Goal: Task Accomplishment & Management: Complete application form

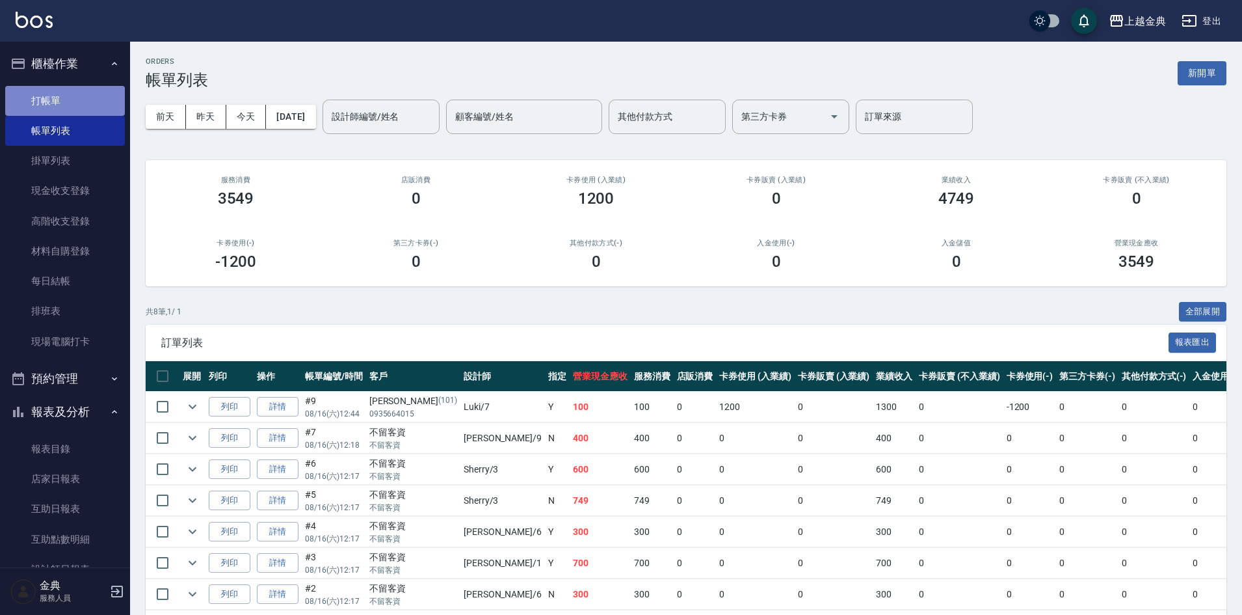
click at [98, 100] on link "打帳單" at bounding box center [65, 101] width 120 height 30
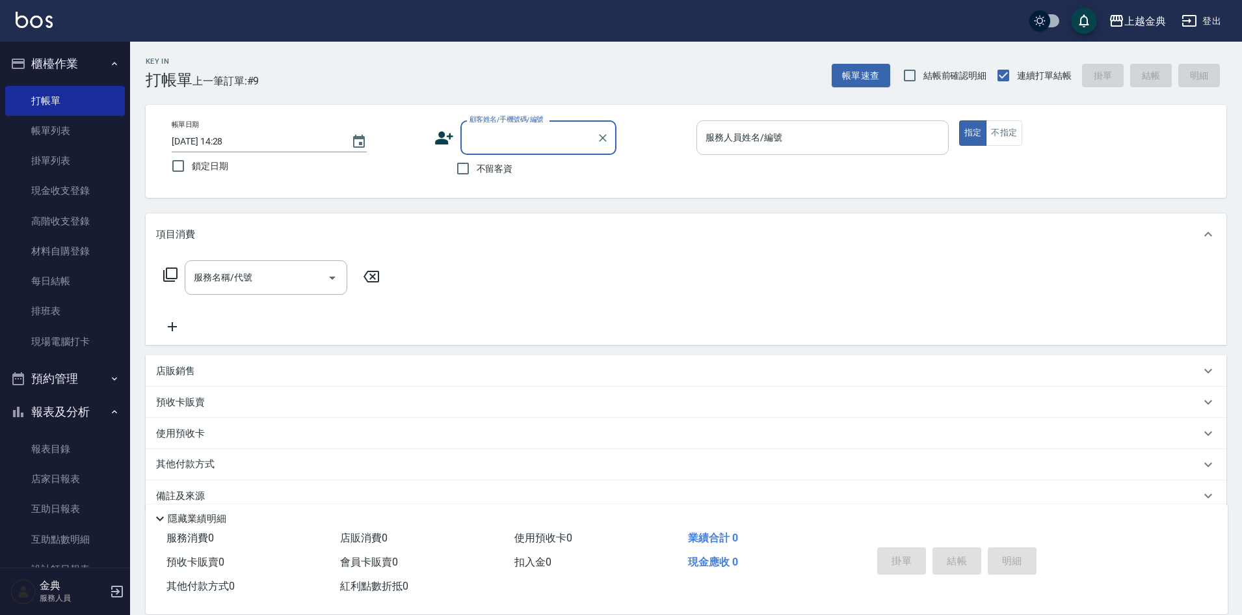
click at [887, 141] on input "服務人員姓名/編號" at bounding box center [823, 137] width 241 height 23
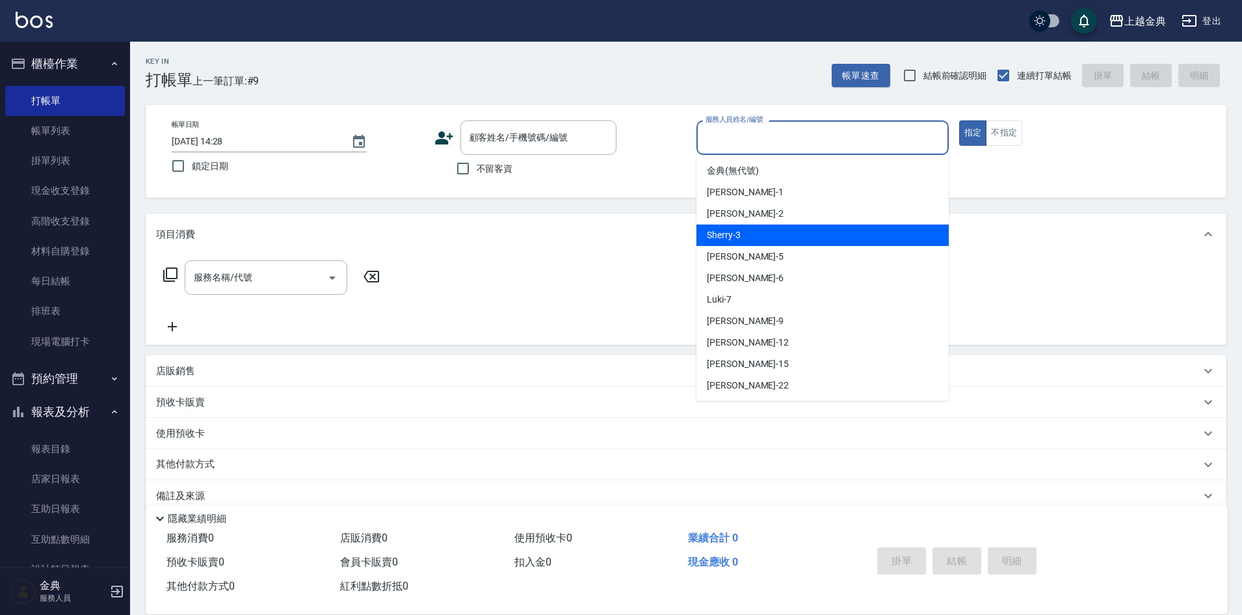
click at [726, 235] on span "Sherry -3" at bounding box center [724, 235] width 34 height 14
type input "Sherry-3"
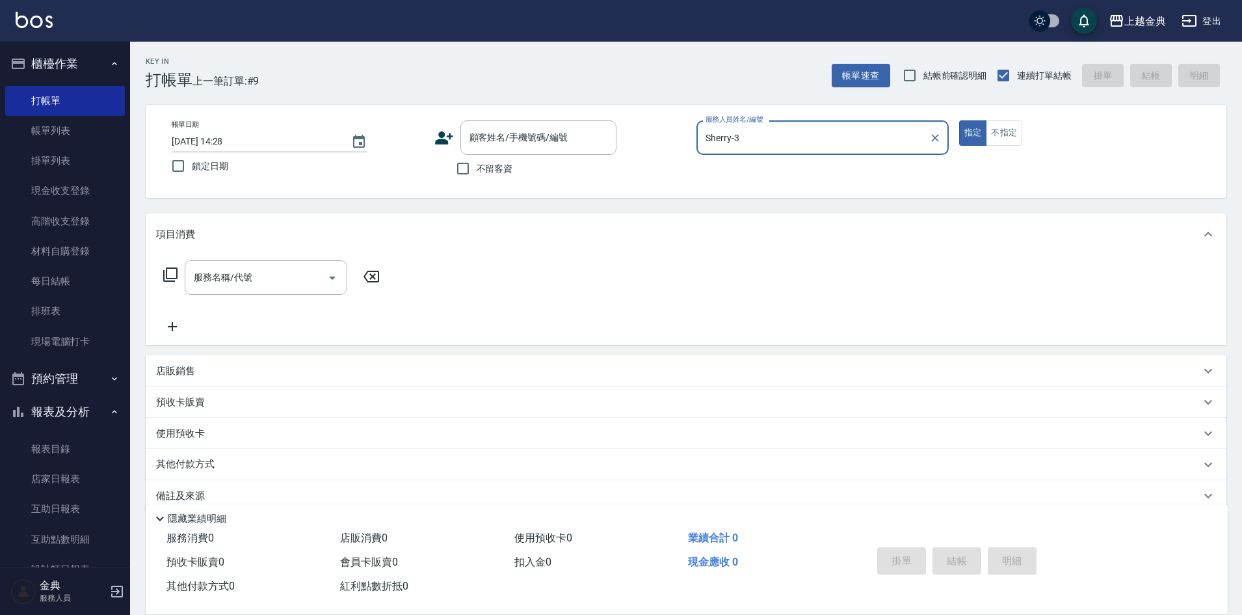
click at [483, 167] on span "不留客資" at bounding box center [495, 169] width 36 height 14
click at [477, 167] on input "不留客資" at bounding box center [462, 168] width 27 height 27
checkbox input "true"
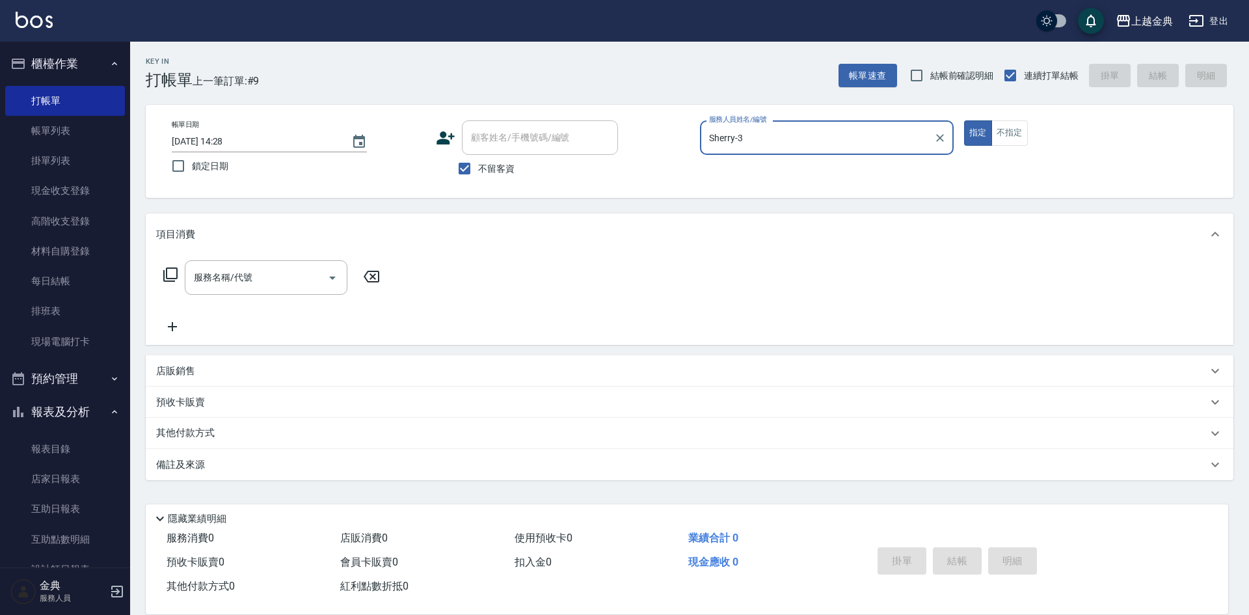
click at [815, 123] on div "Sherry-3 服務人員姓名/編號" at bounding box center [827, 137] width 254 height 34
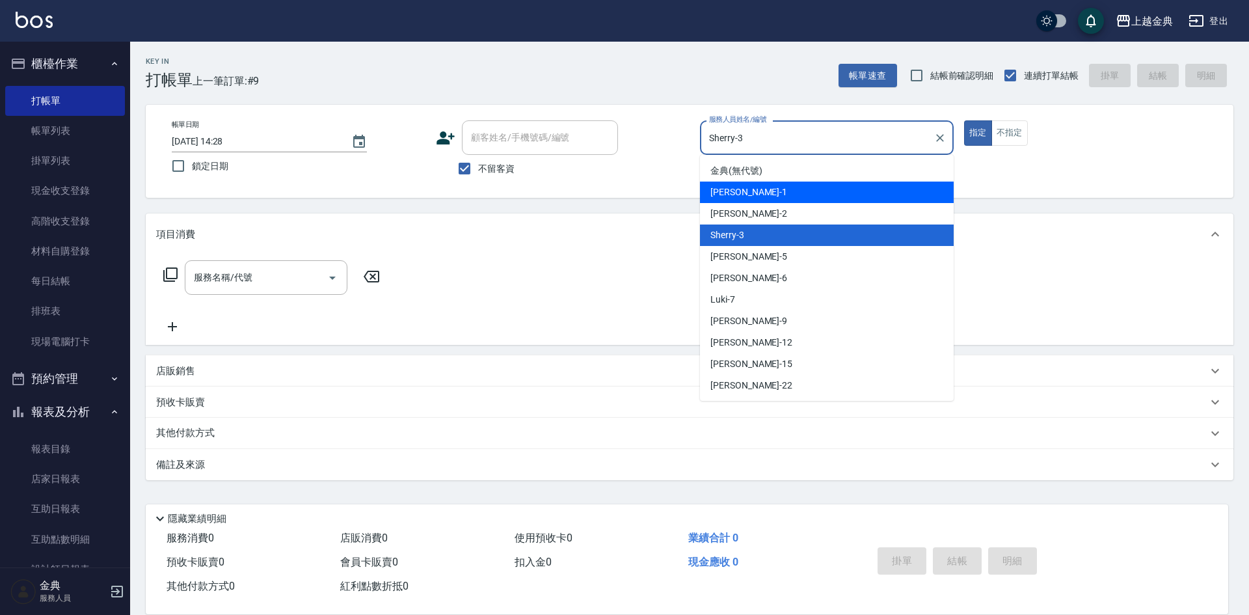
click at [780, 197] on div "Emma -1" at bounding box center [827, 191] width 254 height 21
type input "Emma-1"
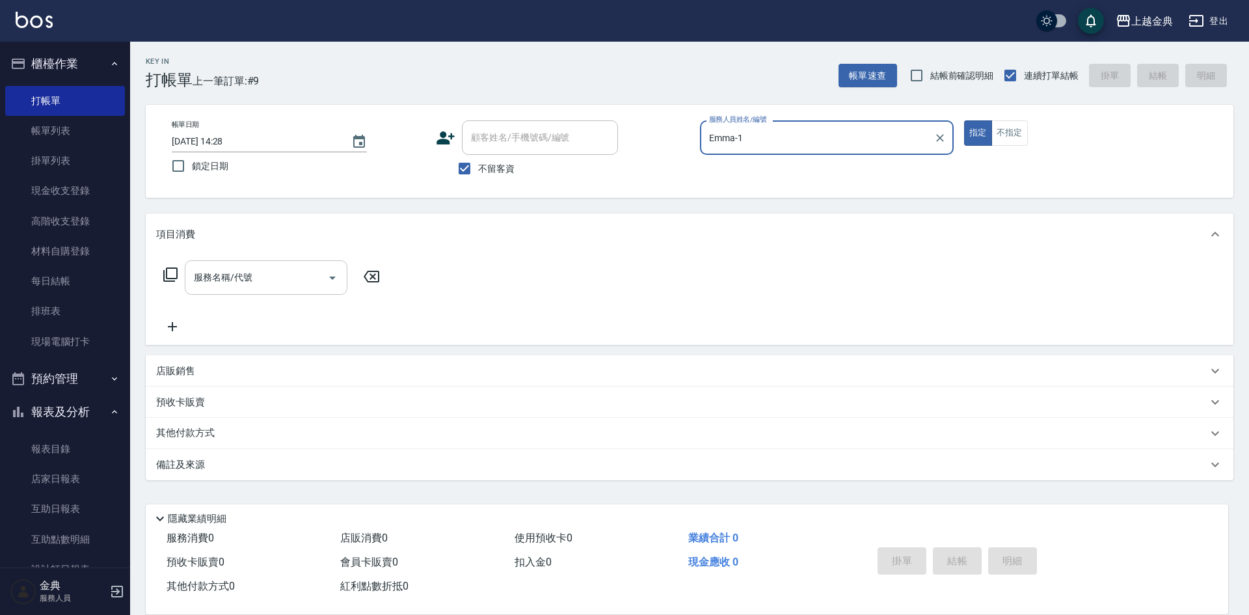
click at [297, 288] on input "服務名稱/代號" at bounding box center [256, 277] width 131 height 23
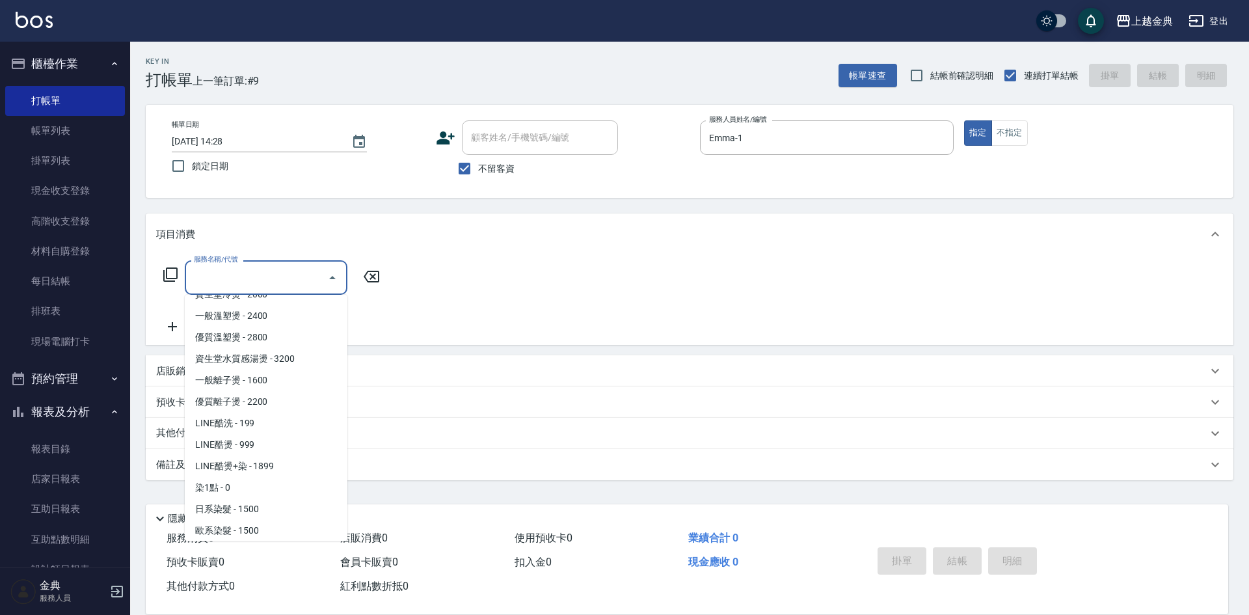
scroll to position [325, 0]
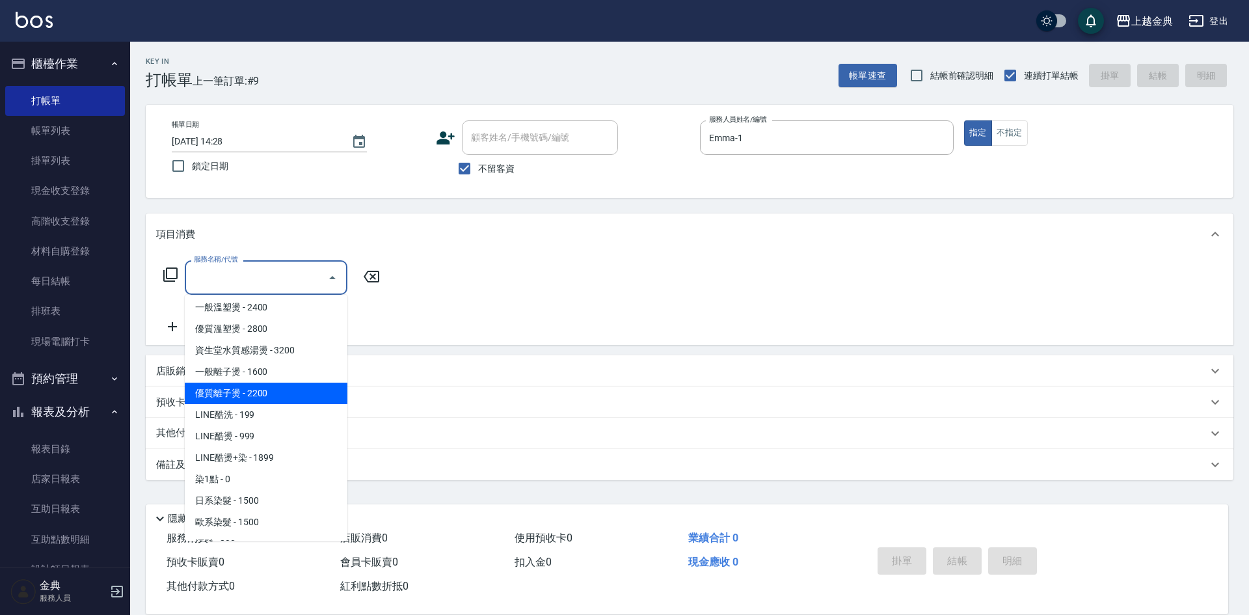
click at [275, 393] on span "優質離子燙 - 2200" at bounding box center [266, 392] width 163 height 21
type input "優質離子燙(307)"
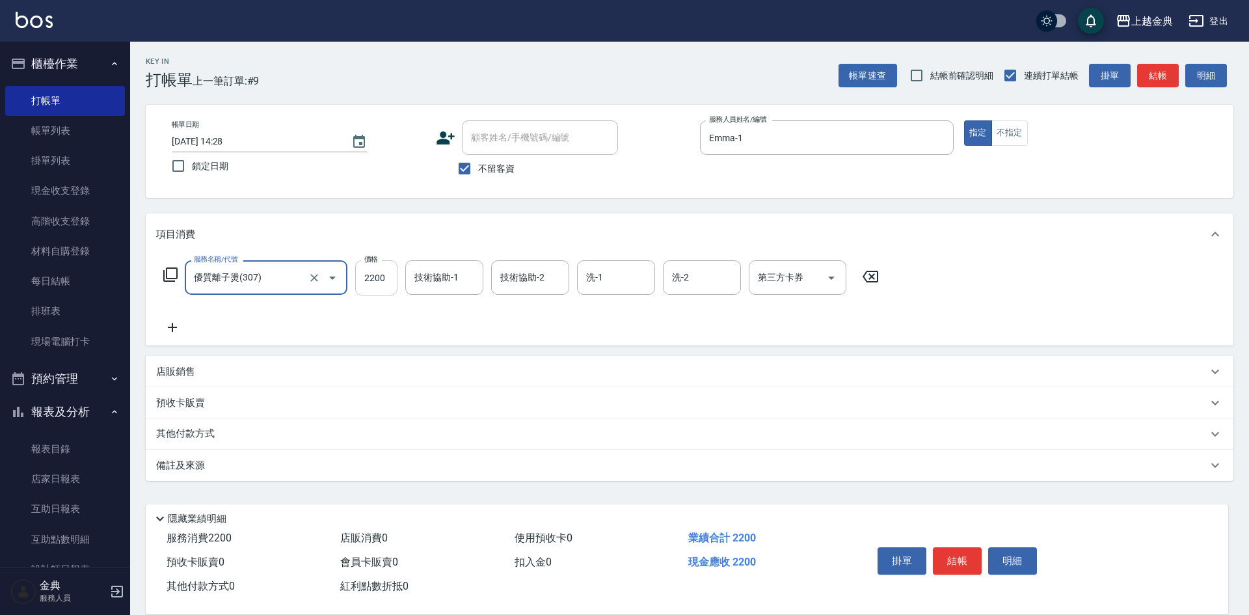
click at [394, 270] on input "2200" at bounding box center [376, 277] width 42 height 35
click at [617, 289] on div "洗-1" at bounding box center [616, 277] width 78 height 34
type input "2000"
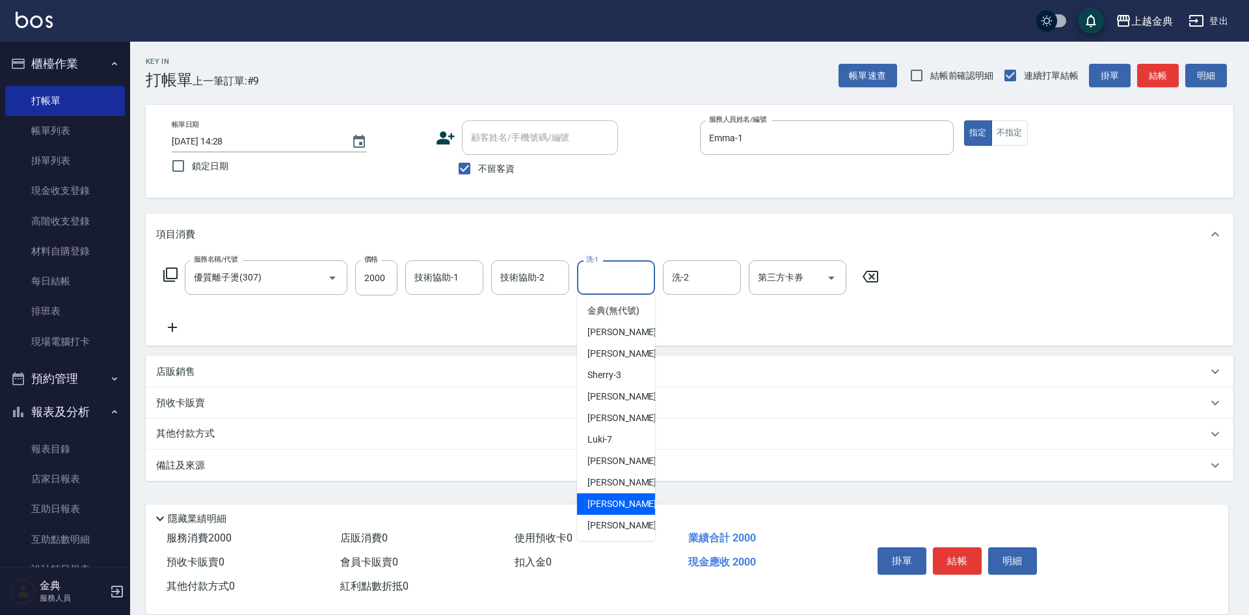
click at [617, 511] on span "[PERSON_NAME] -15" at bounding box center [628, 504] width 82 height 14
type input "[PERSON_NAME]-15"
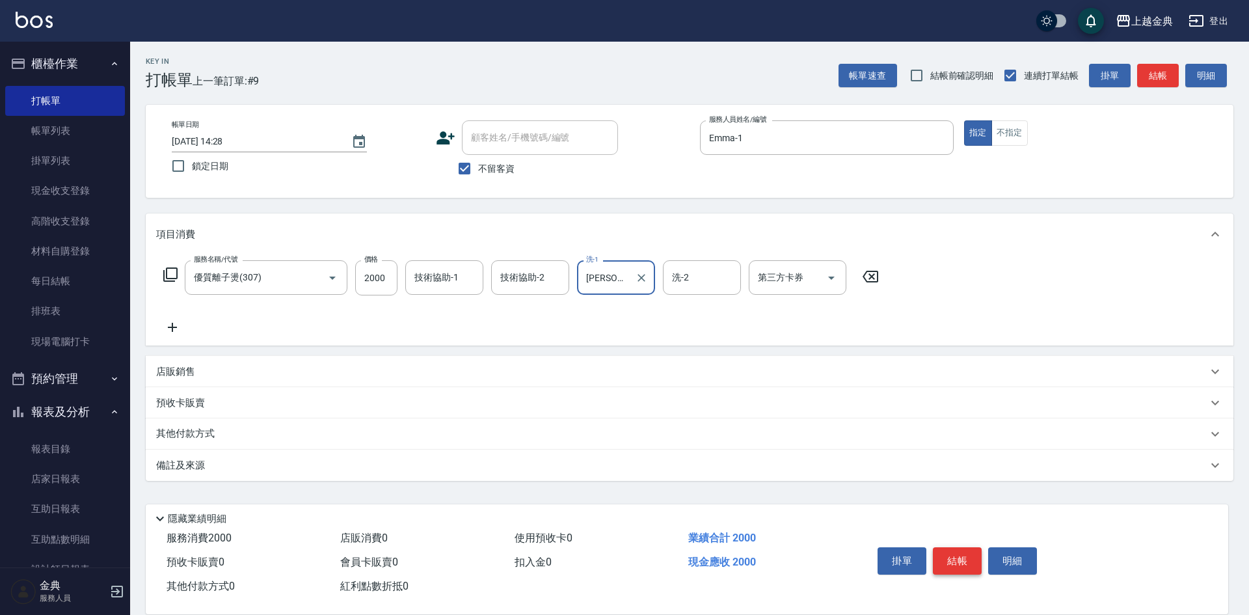
click at [948, 552] on button "結帳" at bounding box center [957, 560] width 49 height 27
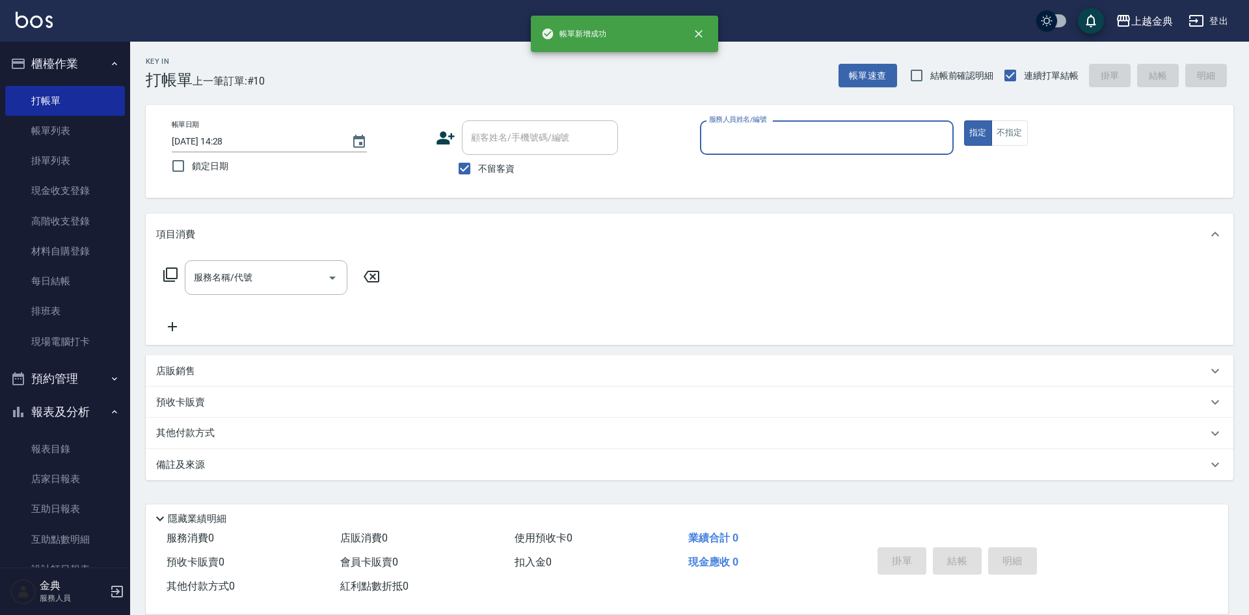
click at [909, 138] on input "服務人員姓名/編號" at bounding box center [827, 137] width 242 height 23
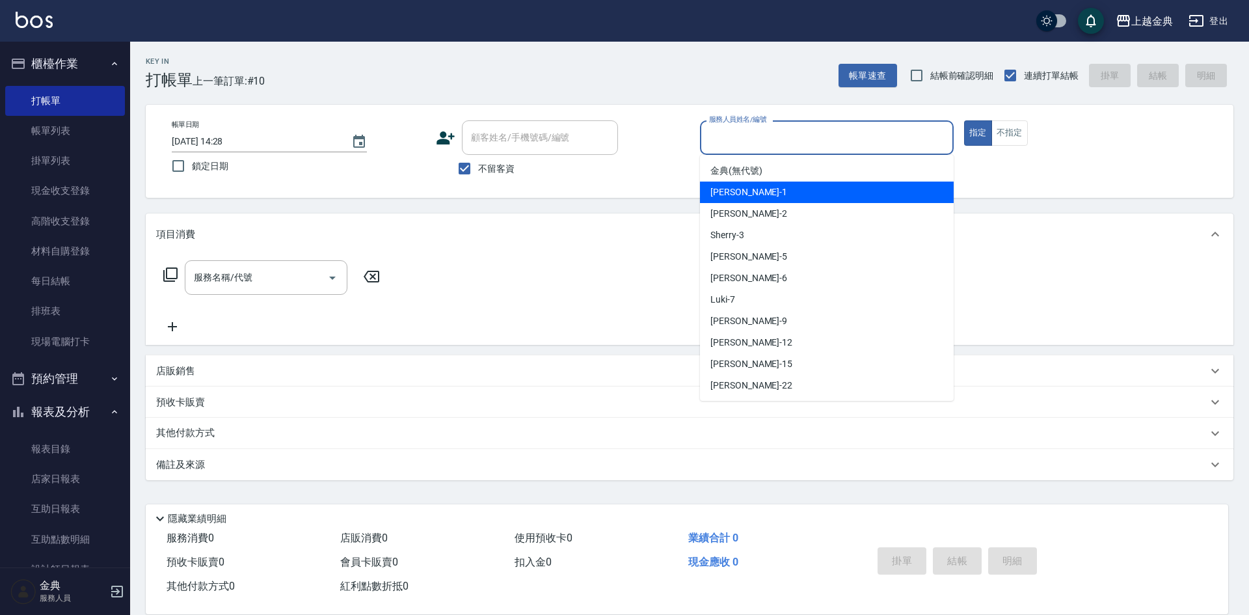
click at [762, 196] on div "Emma -1" at bounding box center [827, 191] width 254 height 21
type input "Emma-1"
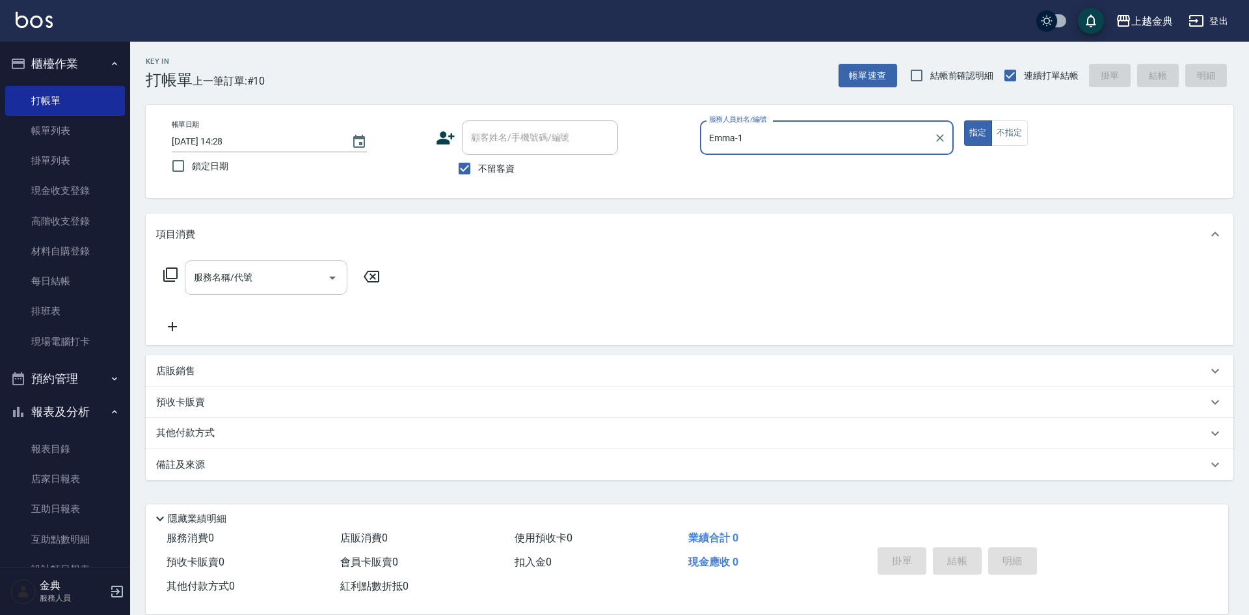
click at [328, 280] on icon "Open" at bounding box center [333, 278] width 16 height 16
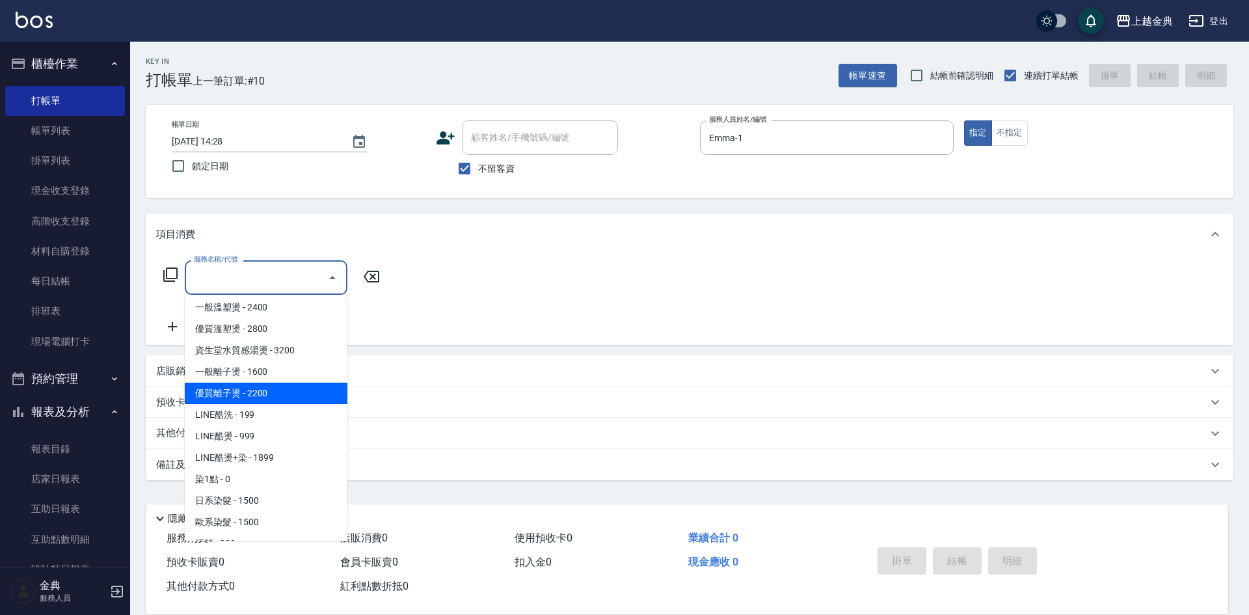
click at [247, 389] on span "優質離子燙 - 2200" at bounding box center [266, 392] width 163 height 21
type input "優質離子燙(307)"
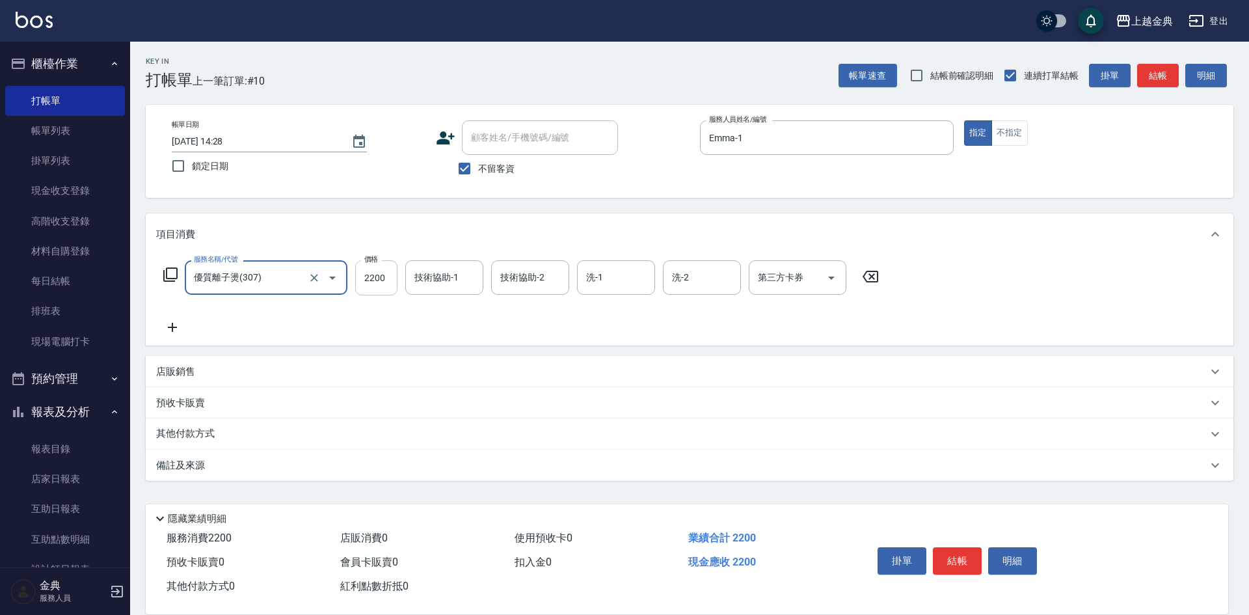
click at [386, 284] on input "2200" at bounding box center [376, 277] width 42 height 35
type input "2000"
click at [596, 270] on div "洗-1 洗-1" at bounding box center [616, 277] width 78 height 34
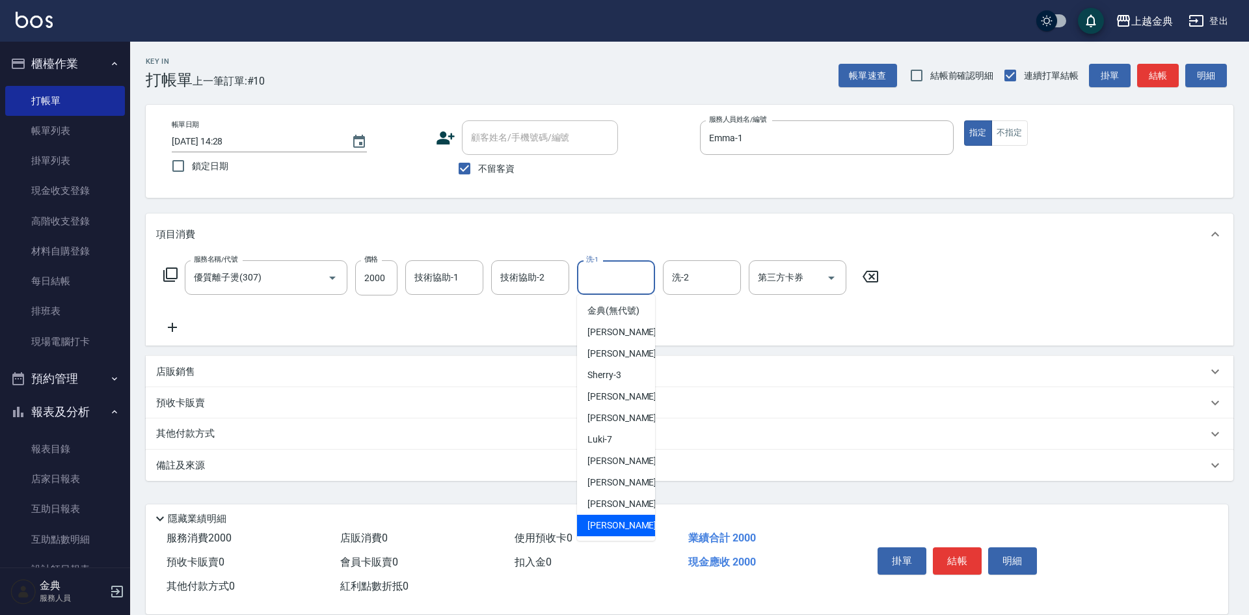
click at [600, 531] on div "[PERSON_NAME] -22" at bounding box center [616, 525] width 78 height 21
type input "[PERSON_NAME]-22"
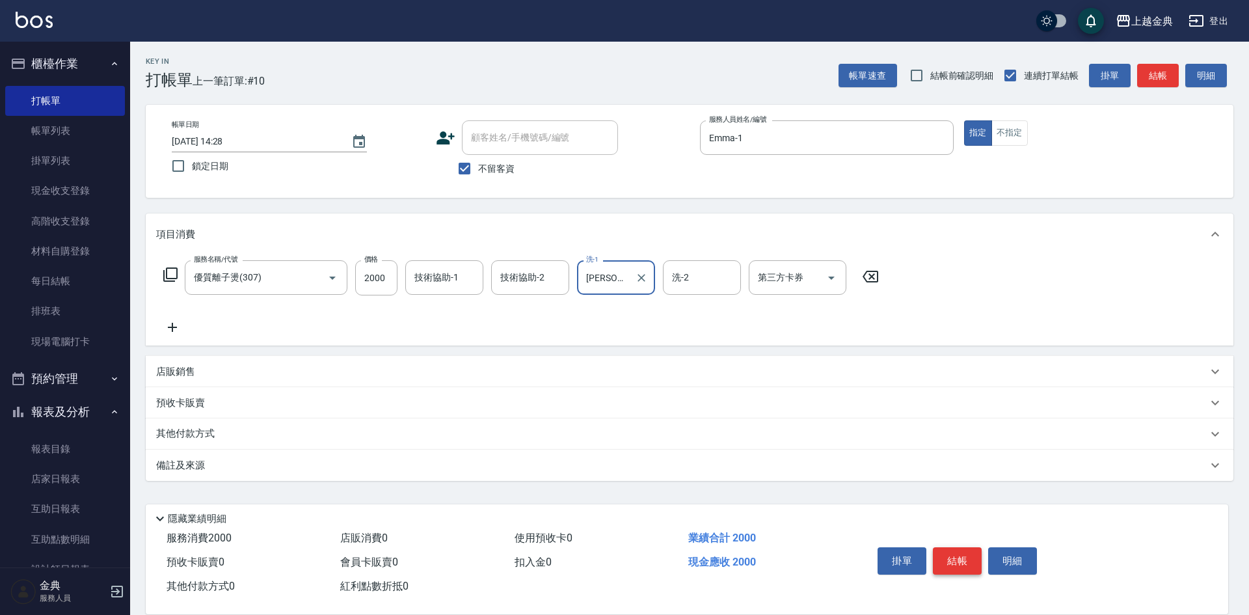
click at [966, 558] on button "結帳" at bounding box center [957, 560] width 49 height 27
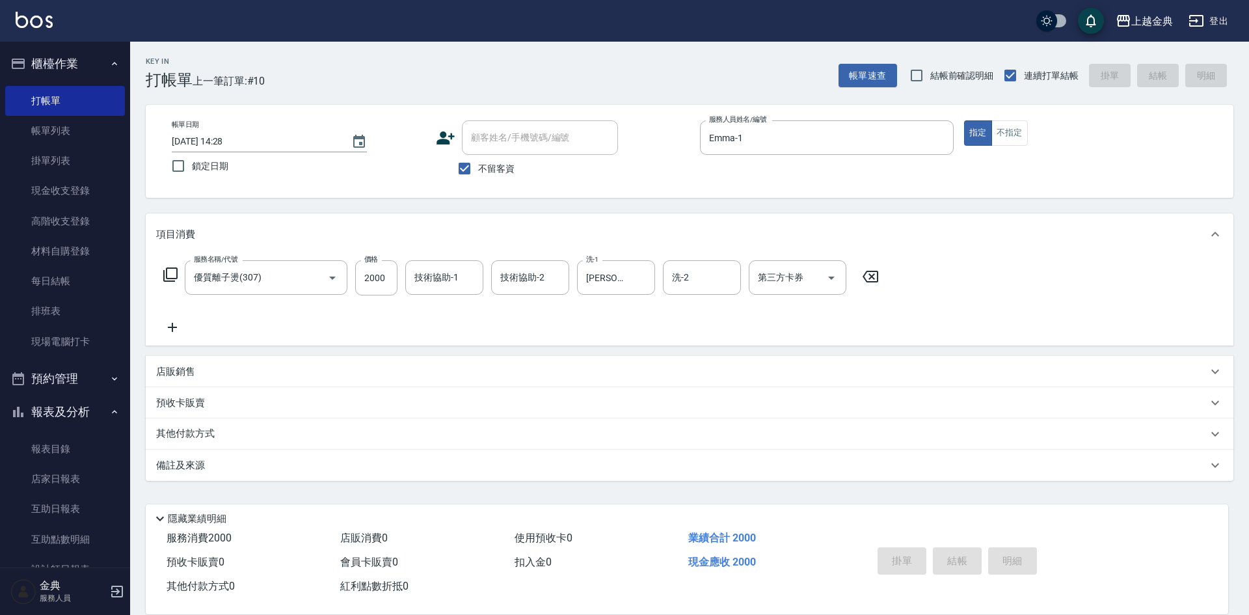
type input "[DATE] 14:29"
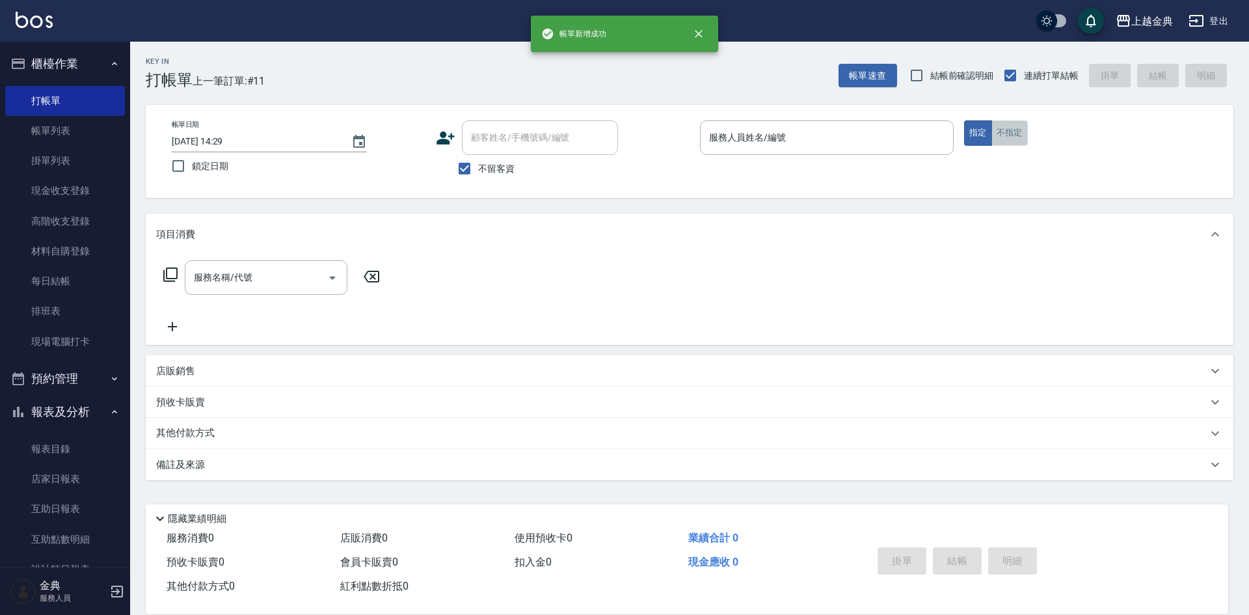
click at [1008, 134] on button "不指定" at bounding box center [1009, 132] width 36 height 25
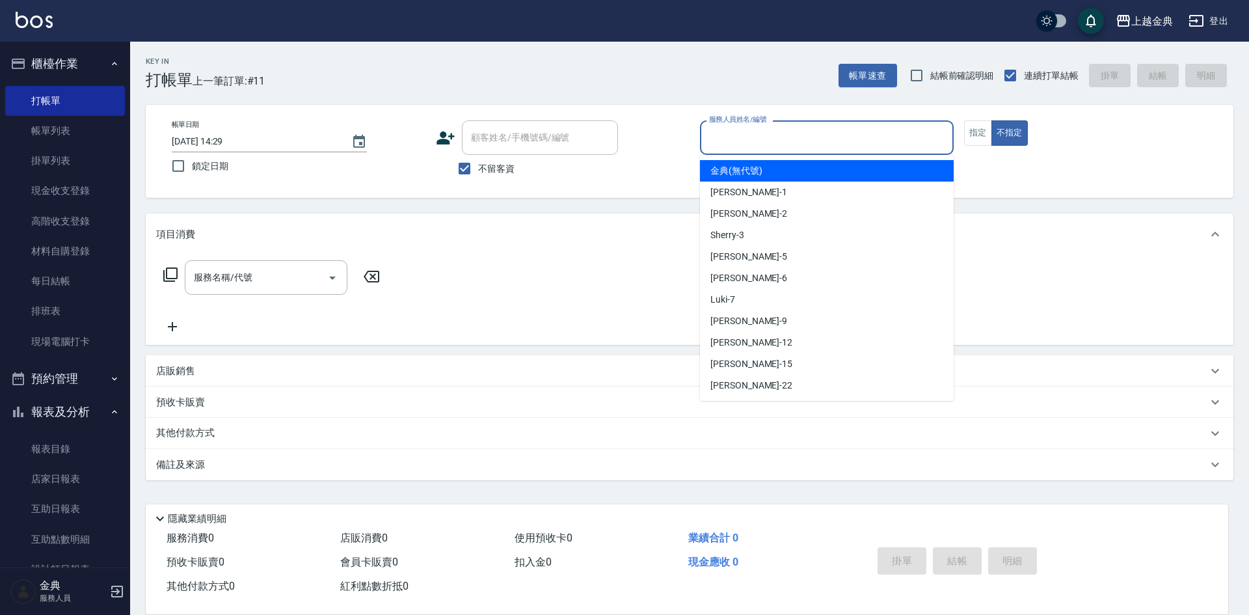
click at [824, 149] on input "服務人員姓名/編號" at bounding box center [827, 137] width 242 height 23
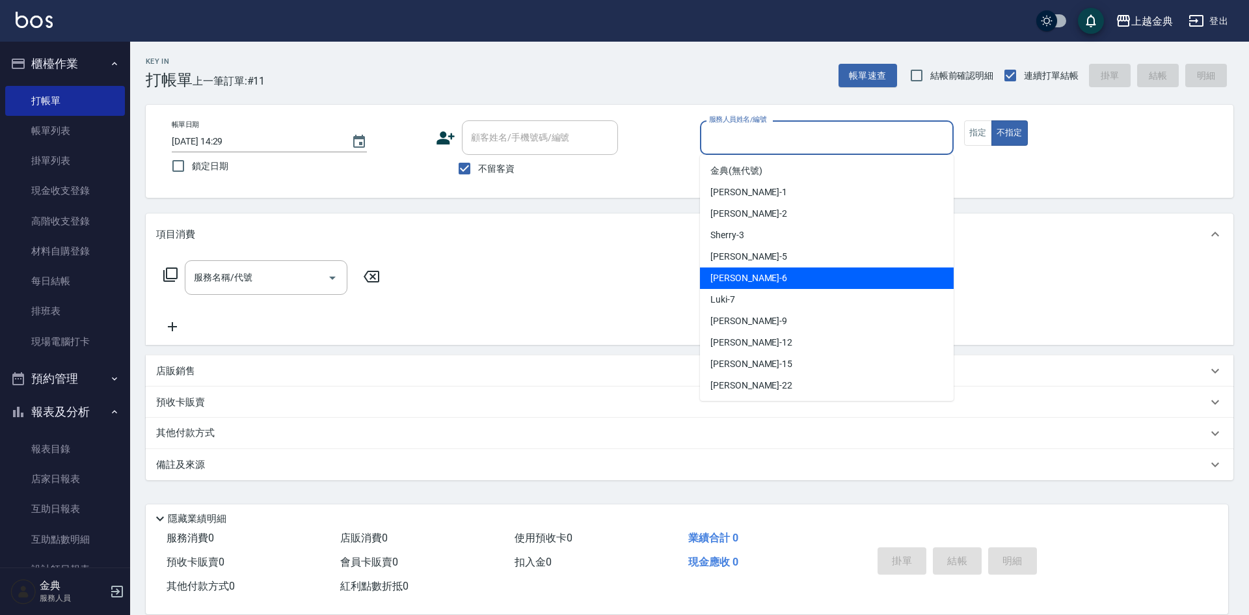
click at [767, 280] on div "[PERSON_NAME] -6" at bounding box center [827, 277] width 254 height 21
type input "[PERSON_NAME]-6"
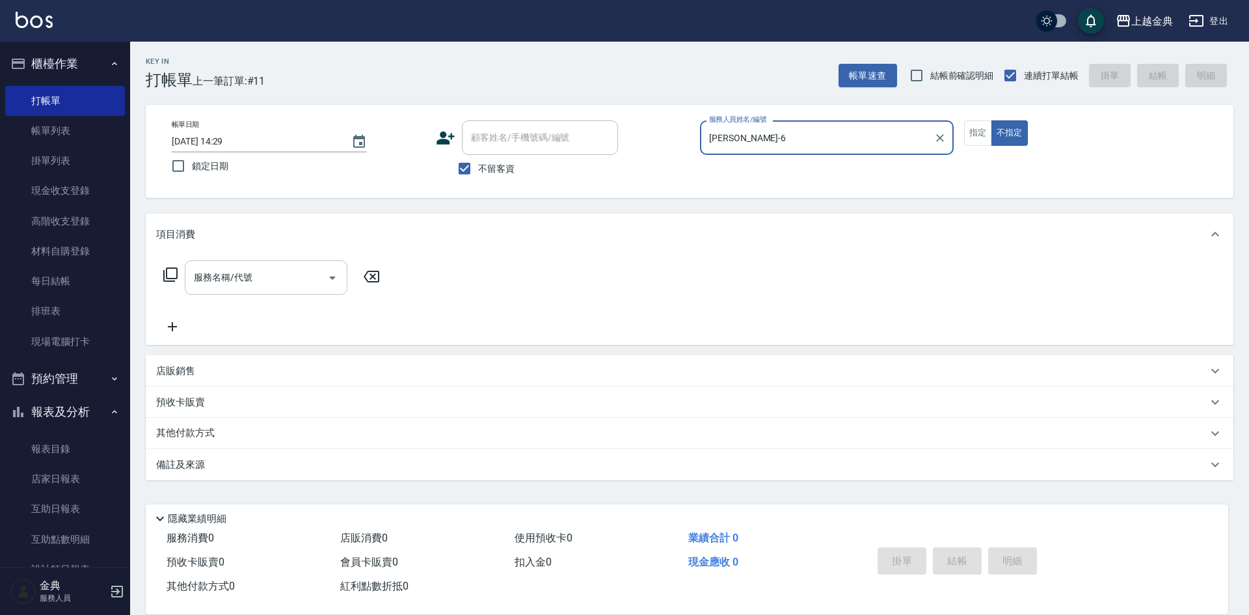
click at [281, 281] on input "服務名稱/代號" at bounding box center [256, 277] width 131 height 23
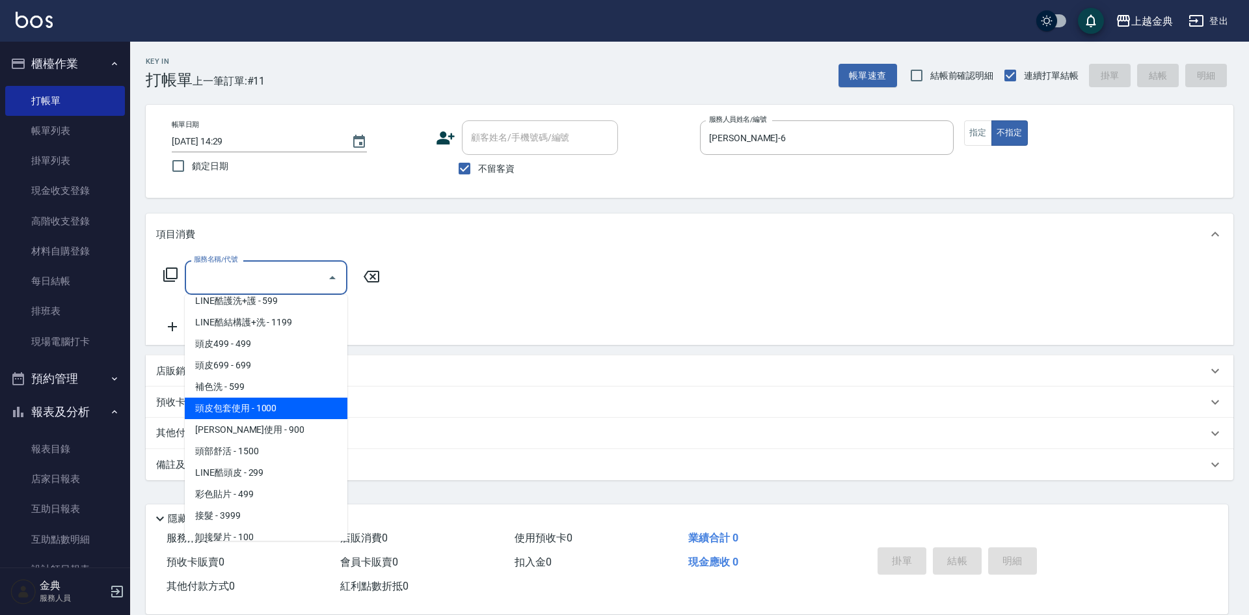
scroll to position [911, 0]
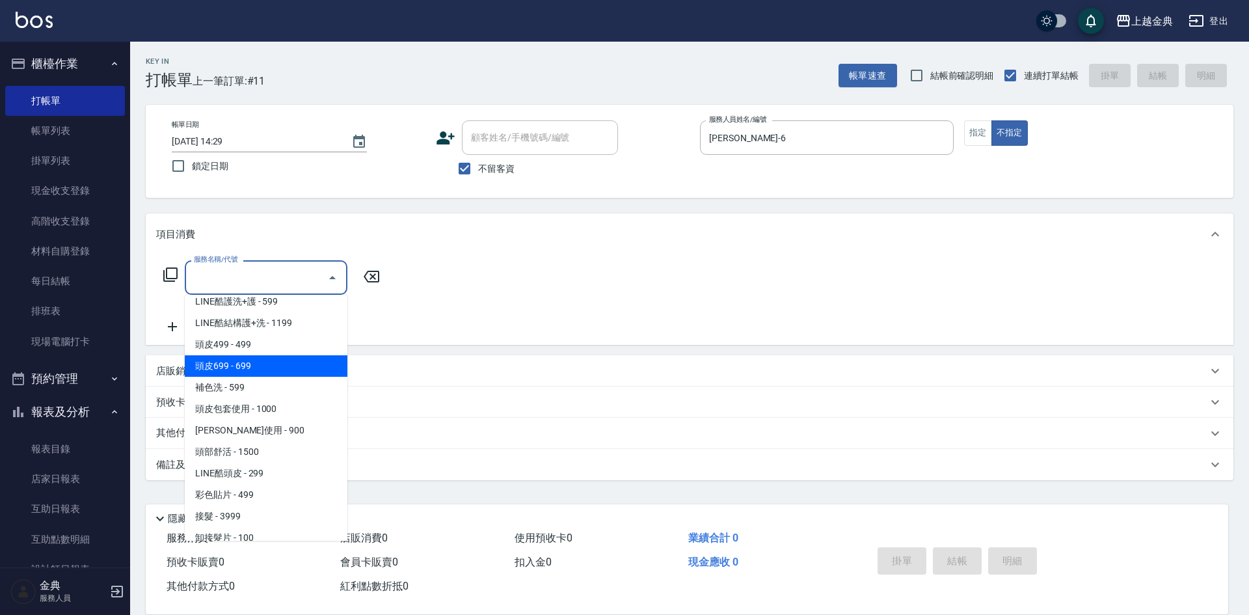
click at [275, 369] on span "頭皮699 - 699" at bounding box center [266, 365] width 163 height 21
type input "頭皮699(602)"
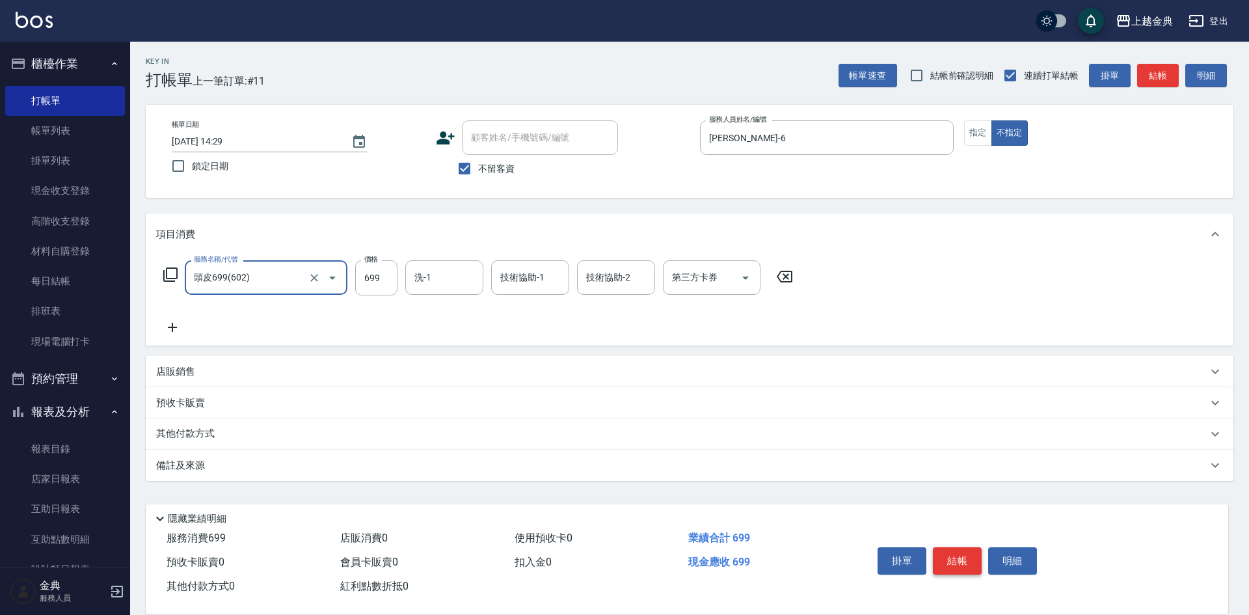
click at [957, 550] on button "結帳" at bounding box center [957, 560] width 49 height 27
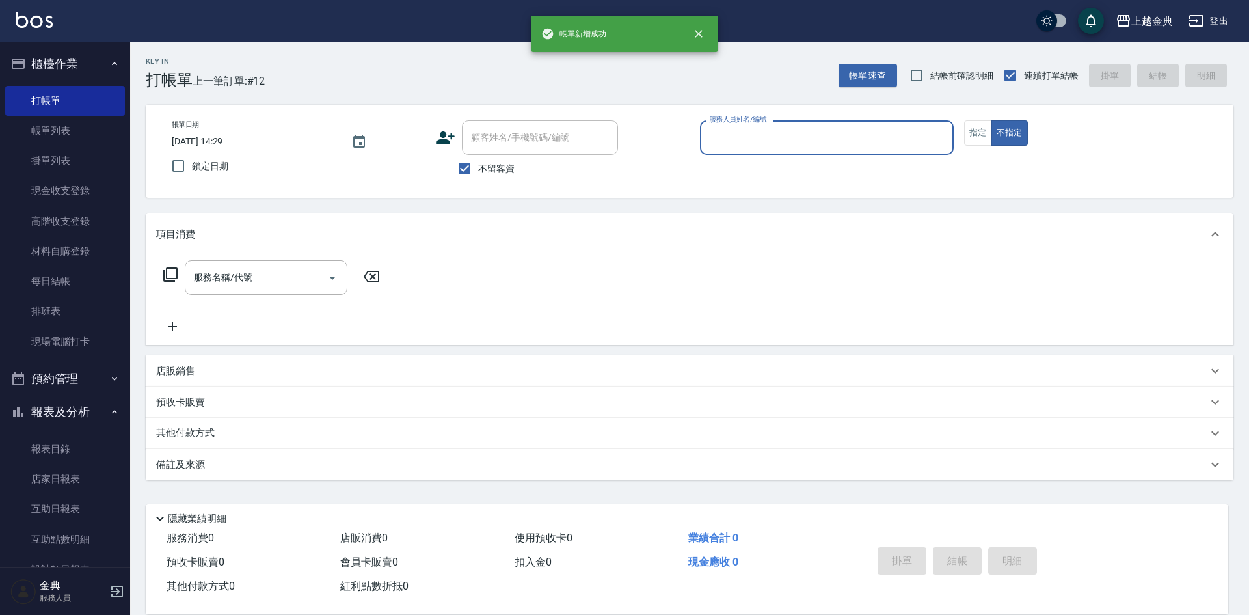
click at [847, 142] on input "服務人員姓名/編號" at bounding box center [827, 137] width 242 height 23
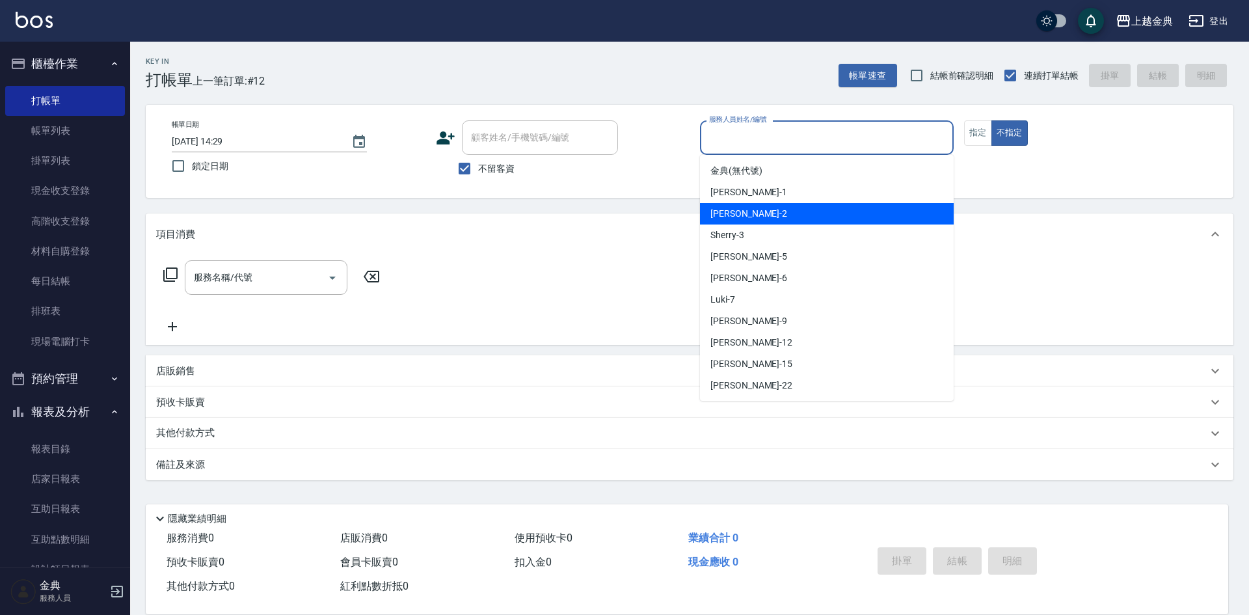
click at [803, 217] on div "Cindy -2" at bounding box center [827, 213] width 254 height 21
type input "Cindy-2"
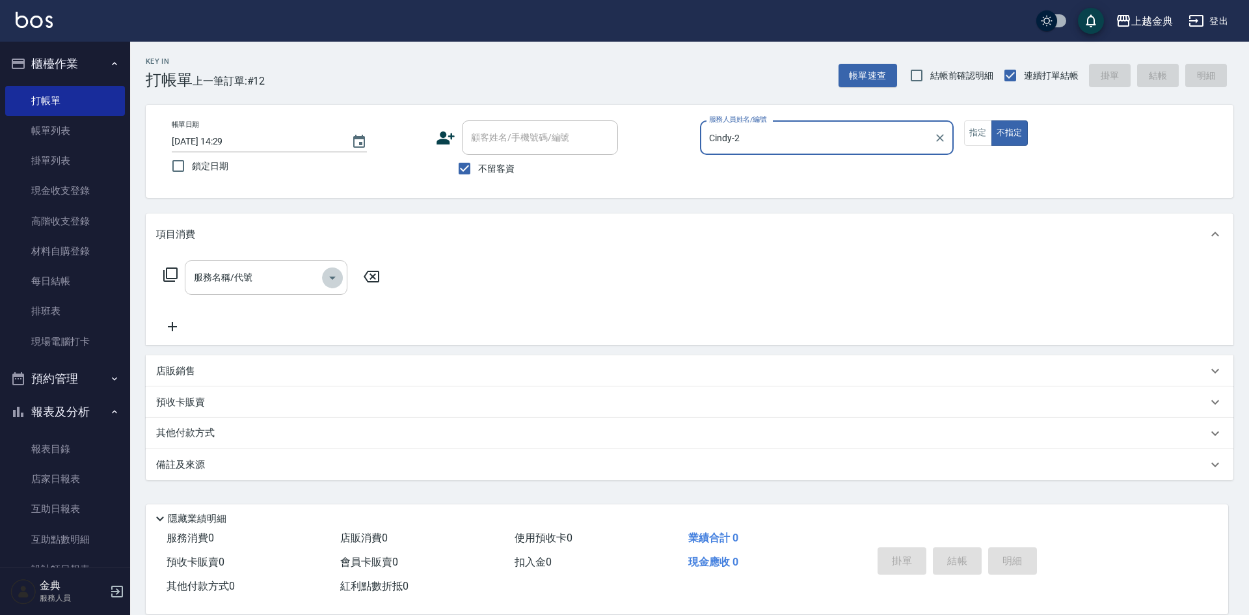
click at [328, 284] on icon "Open" at bounding box center [333, 278] width 16 height 16
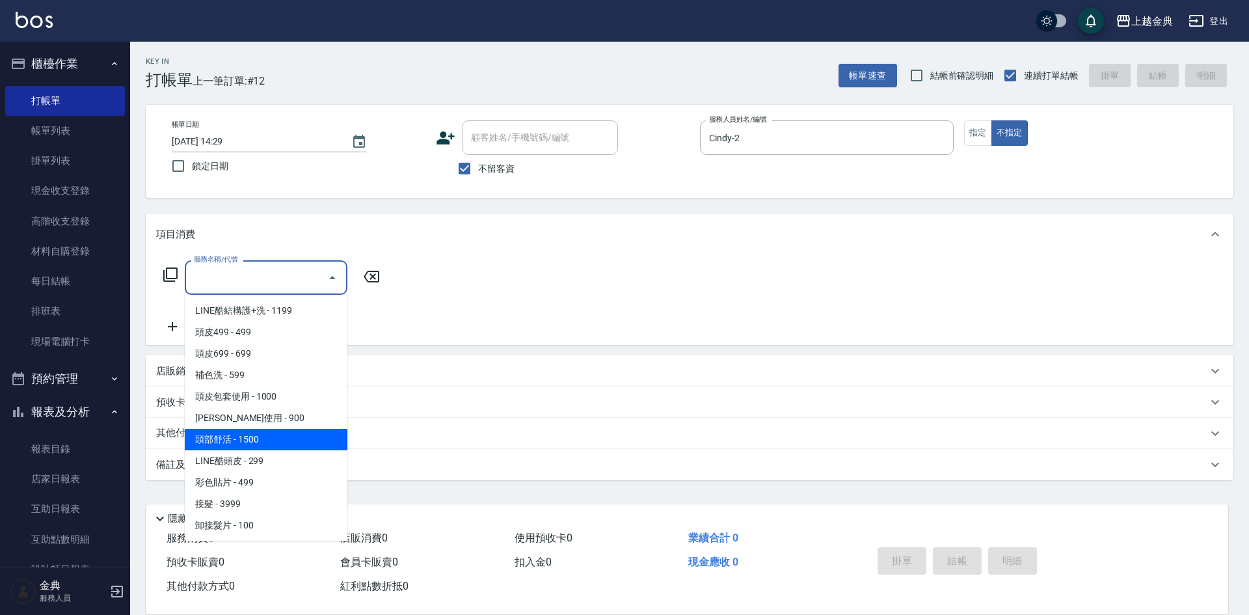
scroll to position [900, 0]
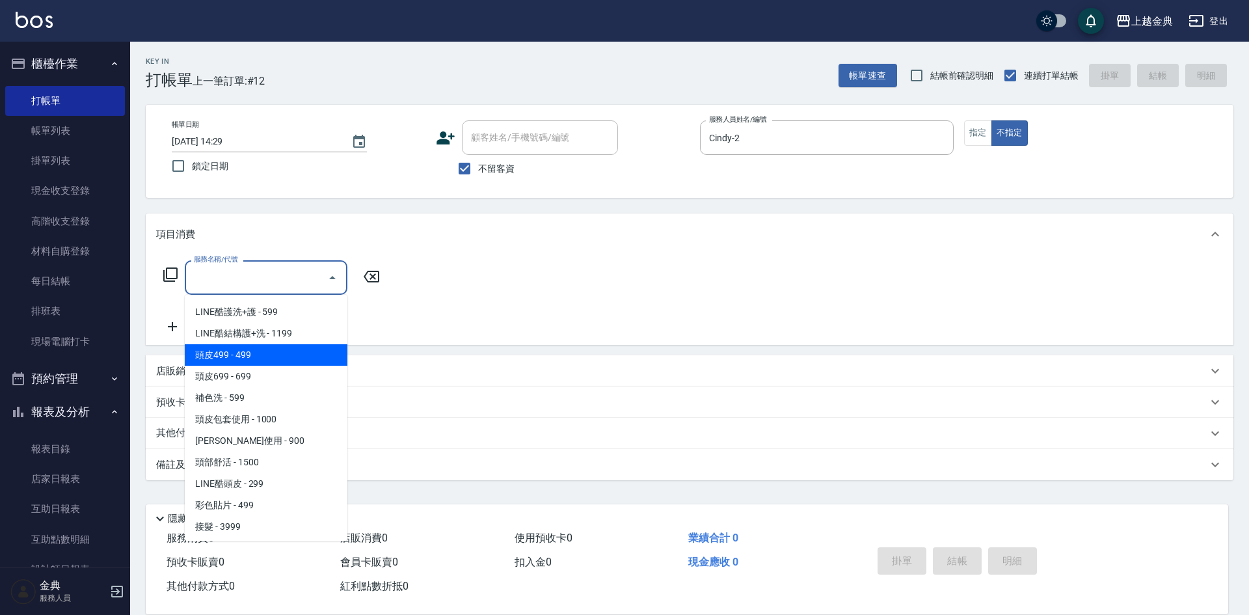
click at [295, 356] on span "頭皮499 - 499" at bounding box center [266, 354] width 163 height 21
type input "頭皮499(601)"
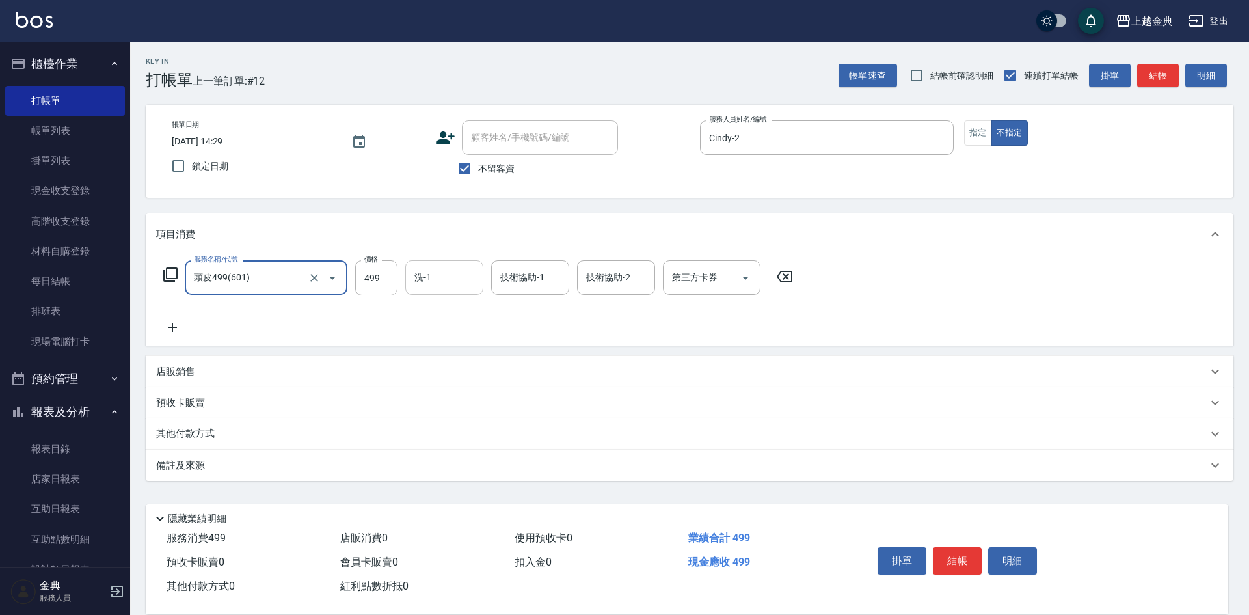
click at [453, 281] on input "洗-1" at bounding box center [444, 277] width 66 height 23
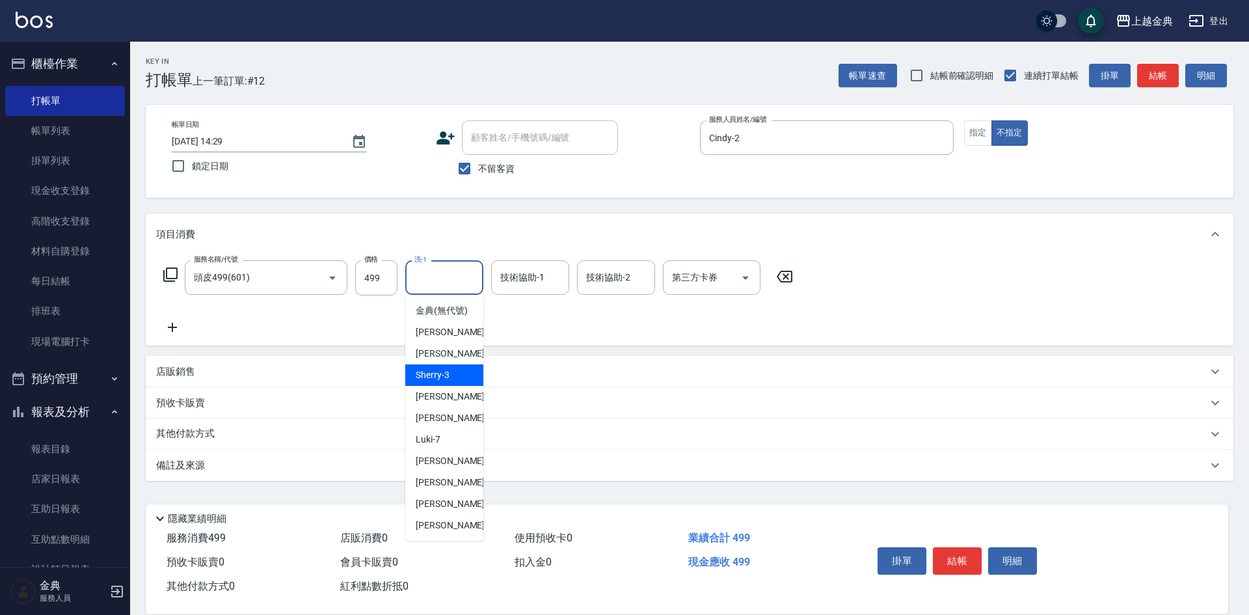
click at [442, 382] on span "Sherry -3" at bounding box center [433, 375] width 34 height 14
type input "Sherry-3"
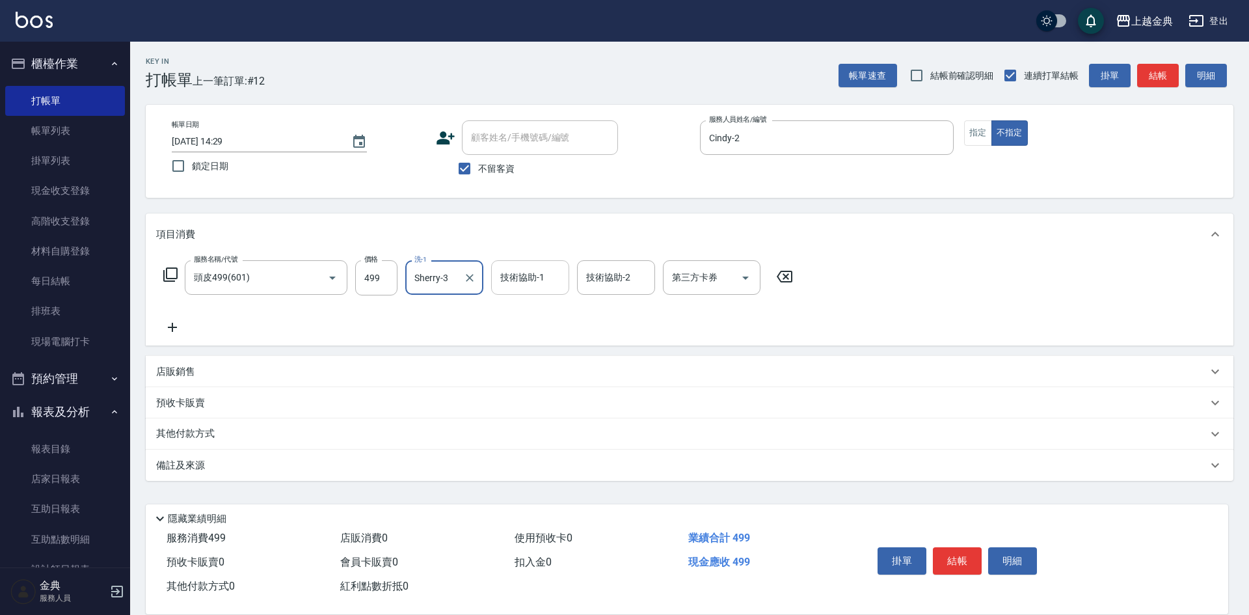
click at [513, 284] on div "技術協助-1 技術協助-1" at bounding box center [530, 277] width 78 height 34
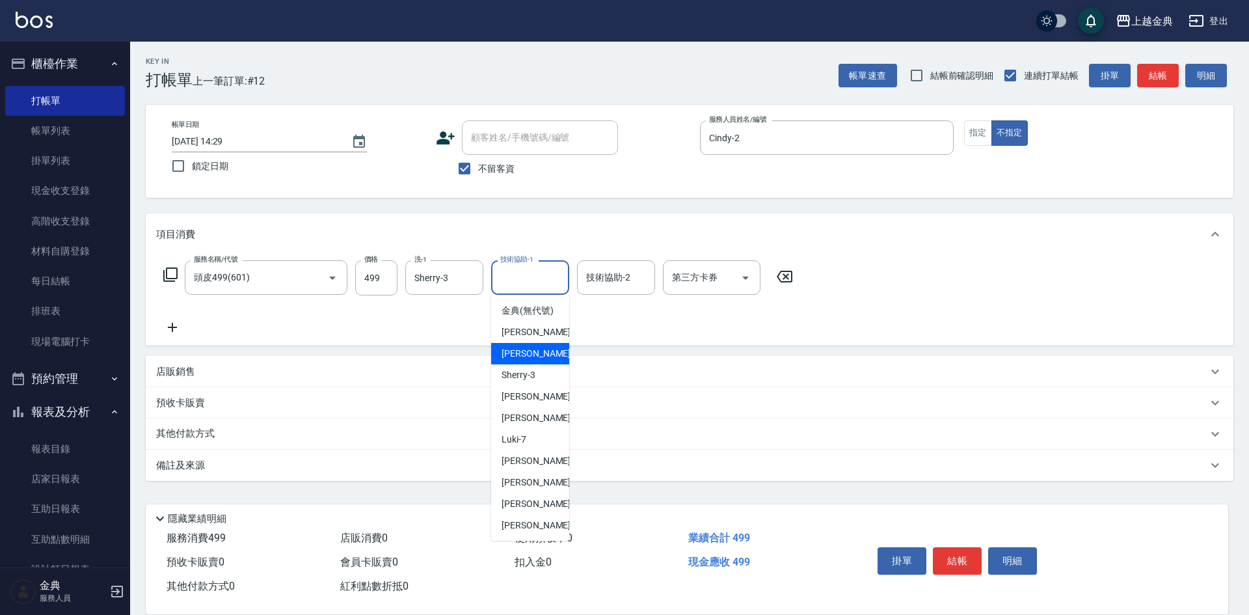
click at [524, 360] on span "Cindy -2" at bounding box center [540, 354] width 77 height 14
type input "Cindy-2"
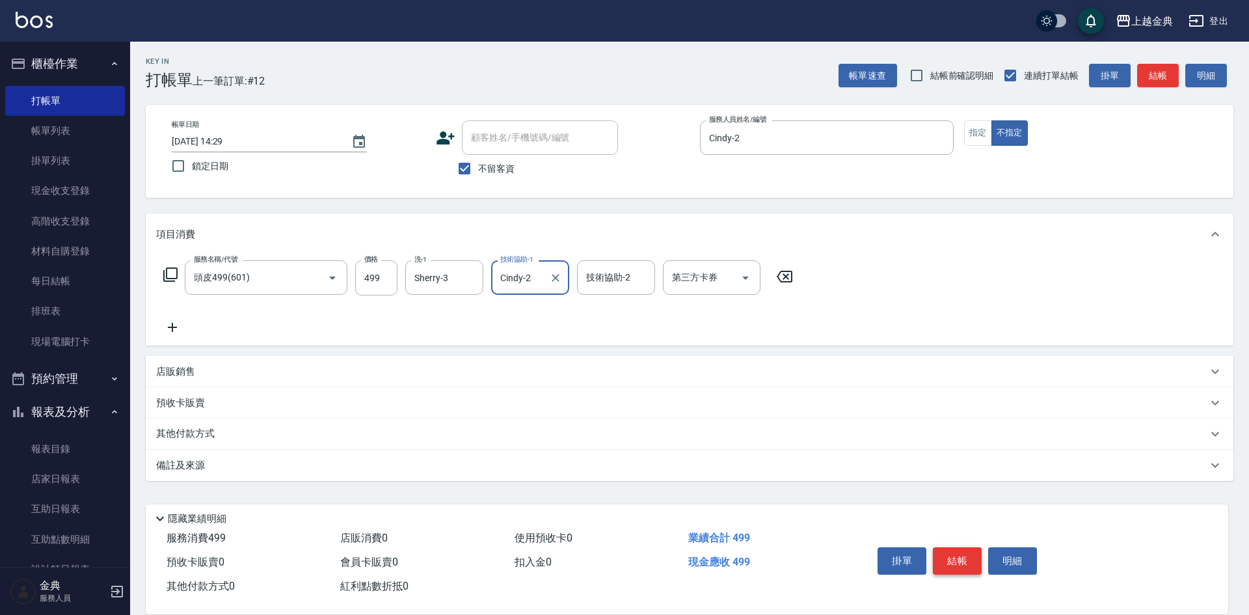
click at [967, 553] on button "結帳" at bounding box center [957, 560] width 49 height 27
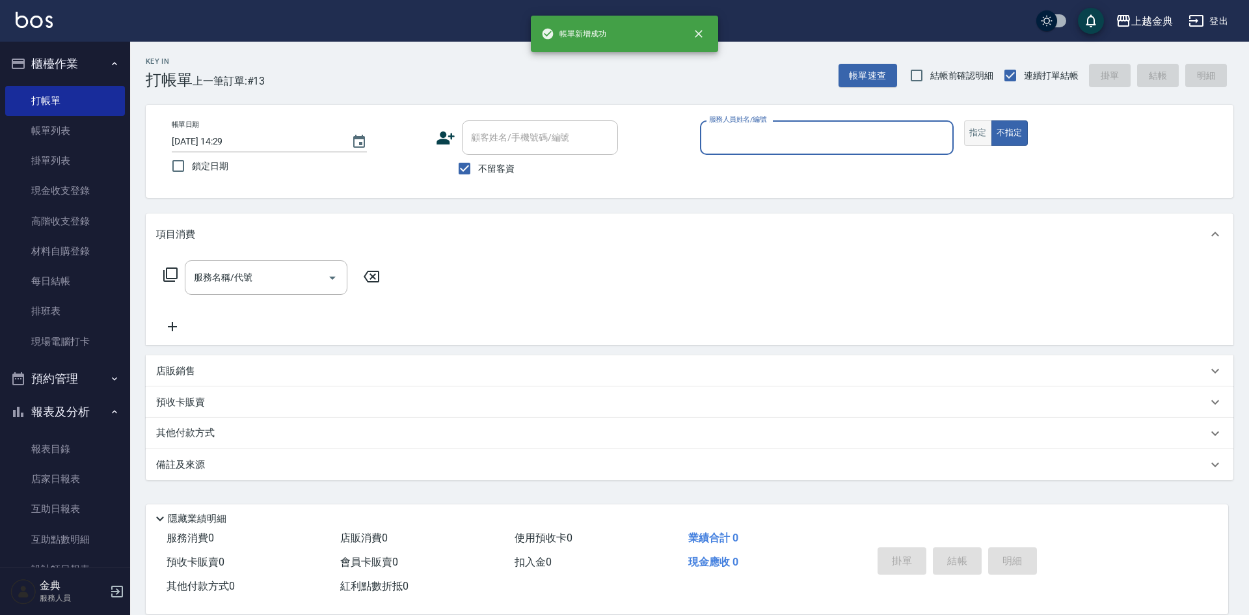
click at [984, 132] on button "指定" at bounding box center [978, 132] width 28 height 25
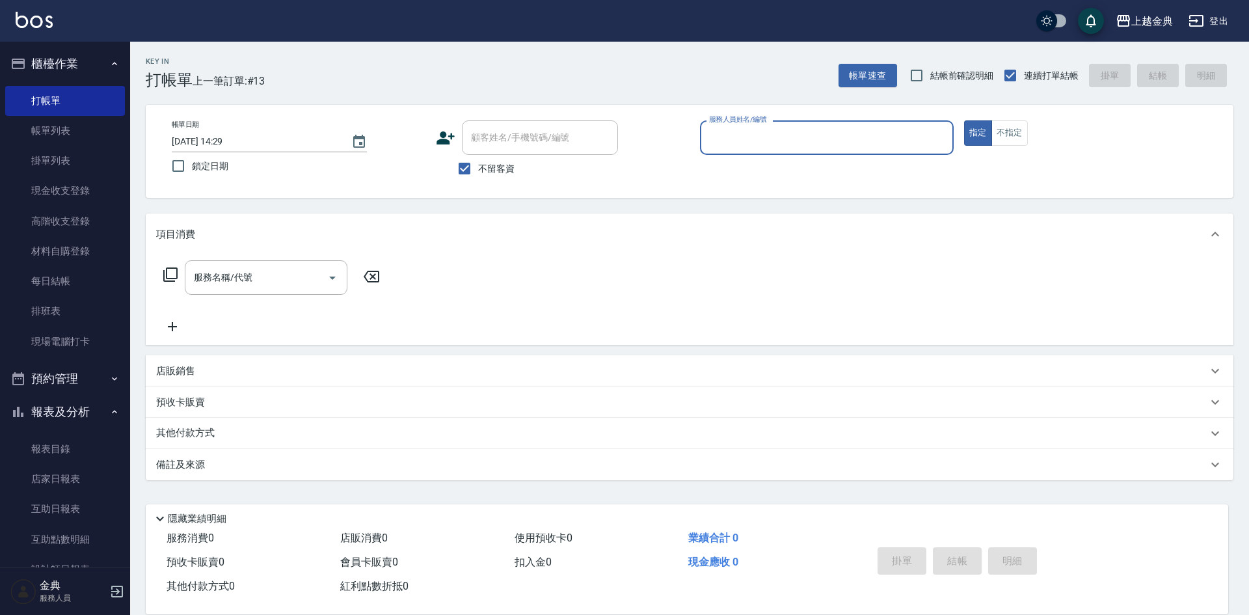
click at [937, 119] on div "帳單日期 [DATE] 14:29 鎖定日期 顧客姓名/手機號碼/編號 顧客姓名/手機號碼/編號 不留客資 服務人員姓名/編號 服務人員姓名/編號 指定 不指定" at bounding box center [690, 151] width 1088 height 93
click at [807, 143] on input "服務人員姓名/編號" at bounding box center [827, 137] width 242 height 23
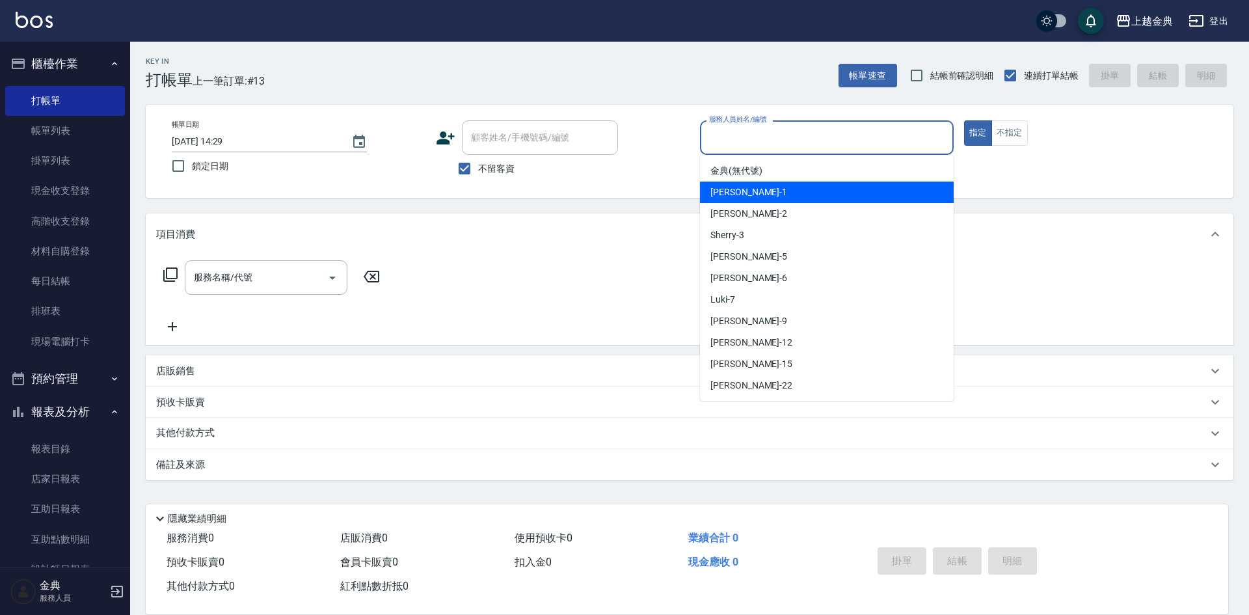
click at [749, 191] on div "Emma -1" at bounding box center [827, 191] width 254 height 21
type input "Emma-1"
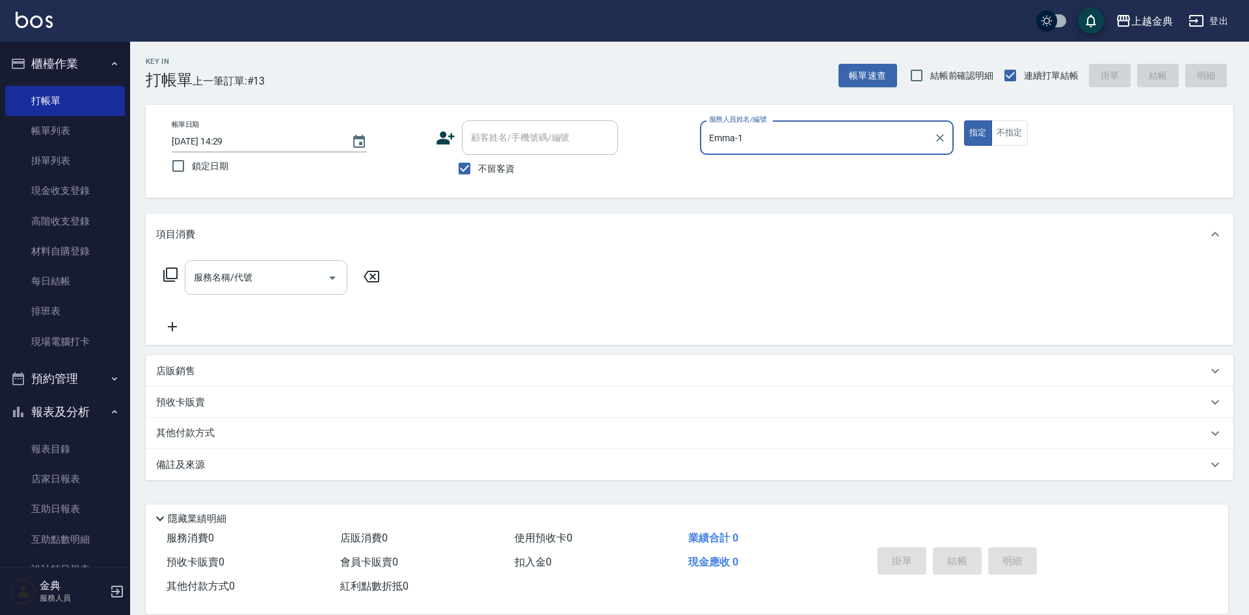
click at [283, 275] on input "服務名稱/代號" at bounding box center [256, 277] width 131 height 23
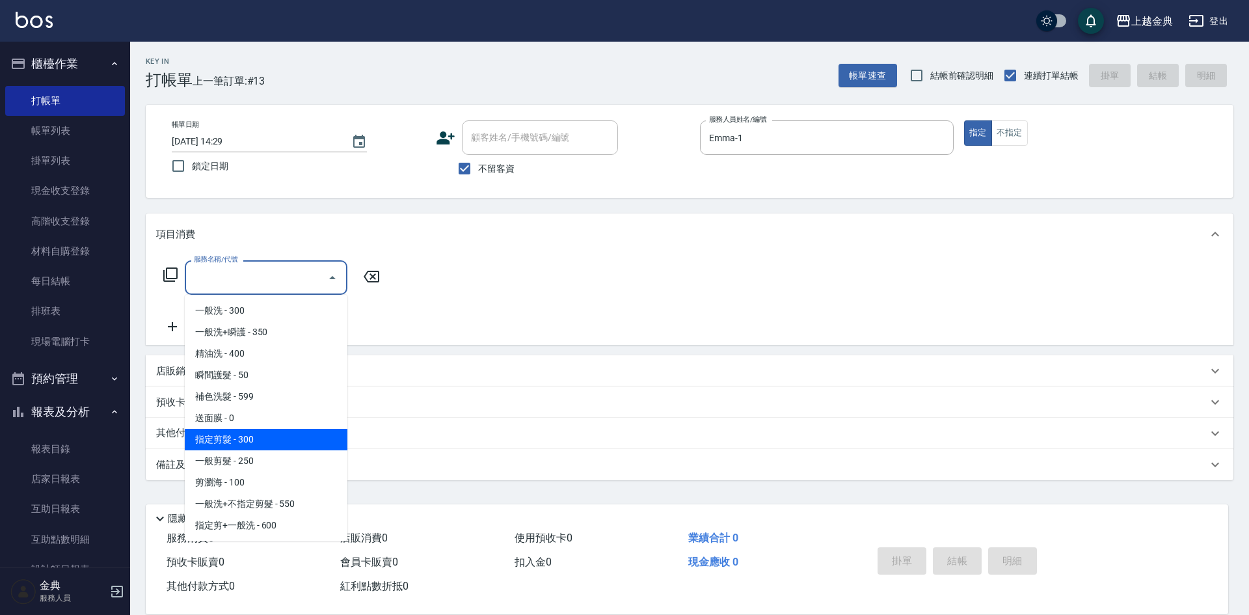
drag, startPoint x: 270, startPoint y: 445, endPoint x: 279, endPoint y: 444, distance: 9.2
click at [270, 446] on span "指定剪髮 - 300" at bounding box center [266, 439] width 163 height 21
type input "指定剪髮(199)"
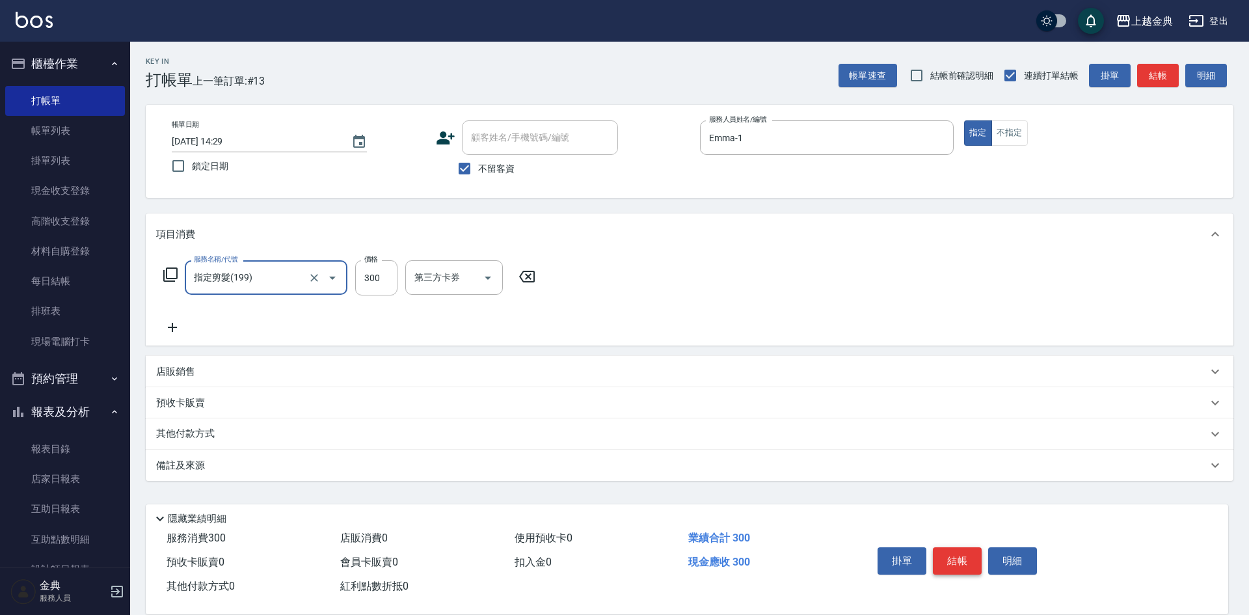
click at [967, 555] on button "結帳" at bounding box center [957, 560] width 49 height 27
